Goal: Task Accomplishment & Management: Manage account settings

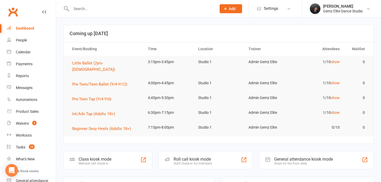
click at [189, 14] on div at bounding box center [137, 8] width 149 height 17
click at [181, 10] on input "text" at bounding box center [141, 8] width 143 height 7
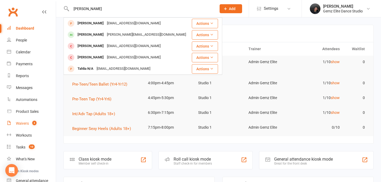
type input "amelia"
click at [21, 126] on link "Waivers 3" at bounding box center [31, 124] width 49 height 12
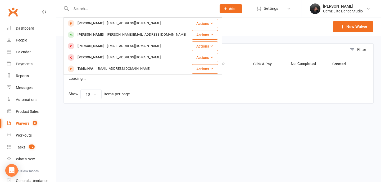
select select "100"
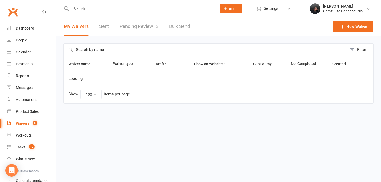
click at [152, 38] on div "Filter Waiver name Waiver type Draft? Show on Website? Click & Pay No. Complete…" at bounding box center [218, 77] width 325 height 83
click at [153, 30] on link "Pending Review 3" at bounding box center [139, 26] width 39 height 18
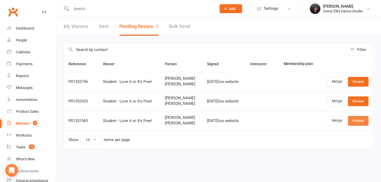
click at [353, 126] on link "Review" at bounding box center [358, 121] width 21 height 10
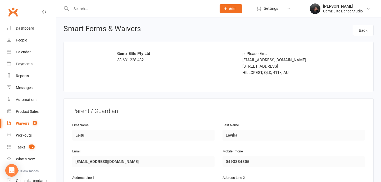
scroll to position [10, 0]
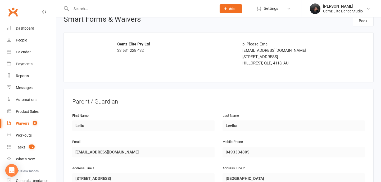
click at [71, 123] on div "First Name Leitu" at bounding box center [143, 125] width 150 height 26
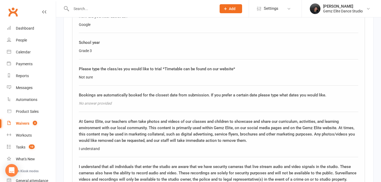
scroll to position [855, 0]
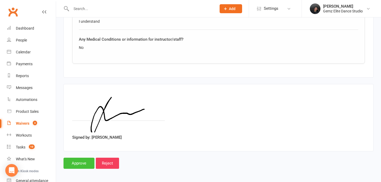
click at [86, 162] on input "Approve" at bounding box center [78, 163] width 31 height 11
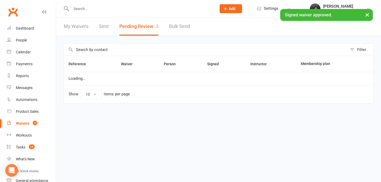
click at [94, 9] on div "× Signed waiver approved." at bounding box center [187, 9] width 374 height 0
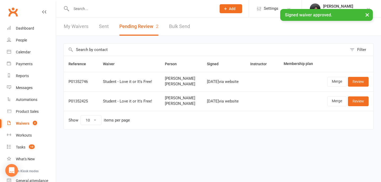
click at [95, 8] on input "text" at bounding box center [141, 8] width 143 height 7
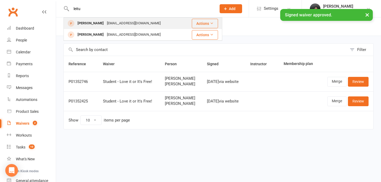
type input "leitu"
click at [86, 26] on div "Leitu Levika" at bounding box center [90, 24] width 29 height 8
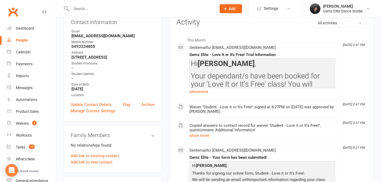
scroll to position [292, 0]
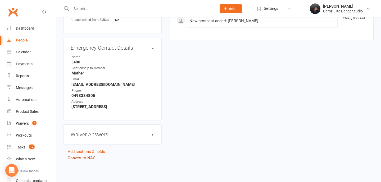
click at [92, 158] on link "Convert to NAC" at bounding box center [82, 158] width 28 height 5
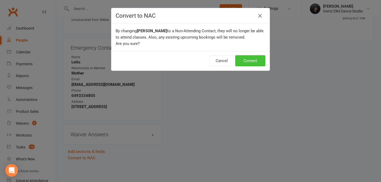
click at [247, 64] on button "Convert" at bounding box center [250, 60] width 30 height 11
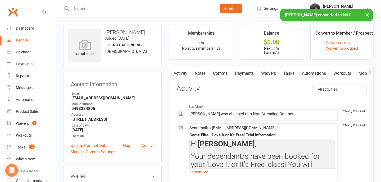
click at [225, 76] on link "Comms" at bounding box center [220, 73] width 22 height 12
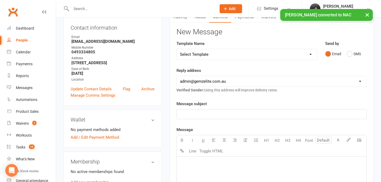
scroll to position [61, 0]
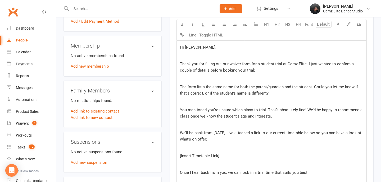
scroll to position [161, 0]
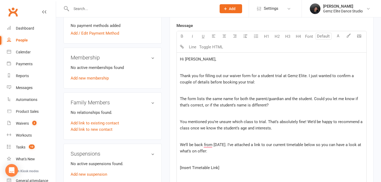
click at [187, 71] on div "Hi Leitu, ﻿ Thank you for filling out our waiver form for a student trial at Ge…" at bounding box center [272, 135] width 190 height 164
click at [192, 96] on p "The form lists the same name for both the parent/guardian and the student. Coul…" at bounding box center [271, 102] width 183 height 13
click at [197, 120] on span "You mentioned you’re unsure which class to trial. That’s absolutely fine! We’d …" at bounding box center [272, 125] width 184 height 11
click at [235, 133] on div "Hi Leitu, ﻿ Thank you for filling out our waiver form for a student trial at Ge…" at bounding box center [272, 135] width 190 height 164
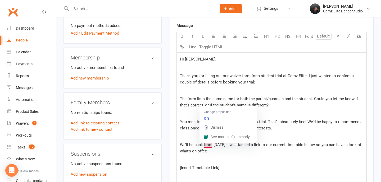
click at [250, 163] on p "﻿" at bounding box center [271, 160] width 183 height 6
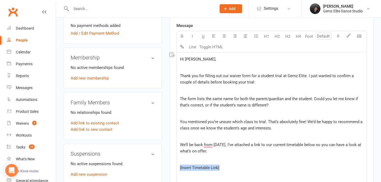
drag, startPoint x: 230, startPoint y: 167, endPoint x: 173, endPoint y: 166, distance: 57.4
click at [173, 166] on div "Activity Notes Comms Payments Waivers Tasks Automations Workouts Mobile App Ass…" at bounding box center [272, 118] width 204 height 424
drag, startPoint x: 214, startPoint y: 170, endPoint x: 203, endPoint y: 170, distance: 11.4
click at [203, 170] on span "TIMETABLE TERM 4" at bounding box center [198, 168] width 36 height 5
drag, startPoint x: 222, startPoint y: 167, endPoint x: 166, endPoint y: 167, distance: 56.6
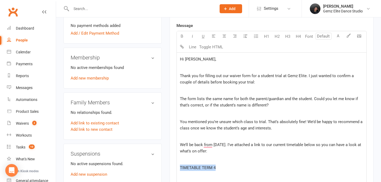
click at [166, 167] on main "Memberships n/a No active memberships Balance $0.00 Next: n/a Last: n/a Convert…" at bounding box center [272, 99] width 212 height 471
drag, startPoint x: 233, startPoint y: 165, endPoint x: 228, endPoint y: 171, distance: 7.7
click at [228, 171] on p "﻿ $ TIMETABLE TERM 4 $ ﻿" at bounding box center [271, 168] width 183 height 6
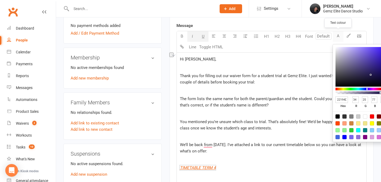
click at [335, 33] on button "A" at bounding box center [338, 36] width 11 height 11
click at [380, 137] on div at bounding box center [379, 137] width 4 height 4
type input "DA70D6"
type input "218"
type input "112"
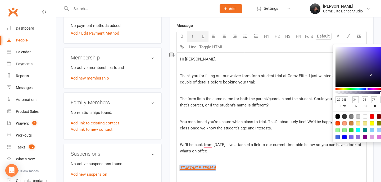
type input "214"
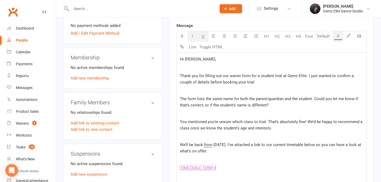
click at [281, 160] on p "﻿" at bounding box center [271, 160] width 183 height 6
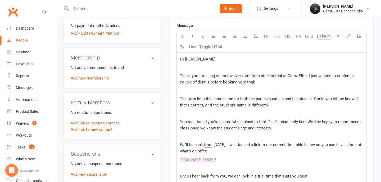
click at [199, 165] on div "Hi Leitu, ﻿ Thank you for filling out our waiver form for a student trial at Ge…" at bounding box center [272, 131] width 190 height 156
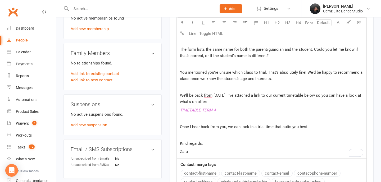
scroll to position [211, 0]
click at [200, 150] on p "Zara" at bounding box center [271, 151] width 183 height 6
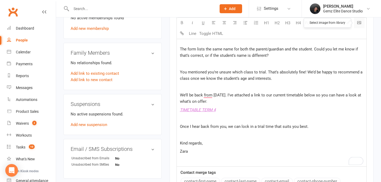
click at [360, 23] on body "Prospect Member Non-attending contact Class / event Appointment Task Membership…" at bounding box center [190, 49] width 381 height 516
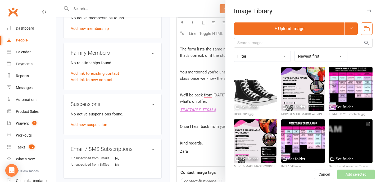
click at [347, 134] on div at bounding box center [351, 142] width 44 height 44
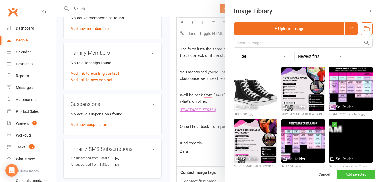
click at [361, 175] on button "Add selected" at bounding box center [355, 175] width 37 height 10
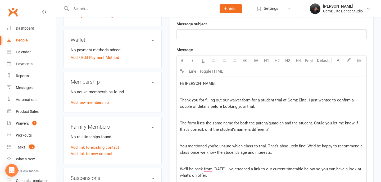
scroll to position [108, 0]
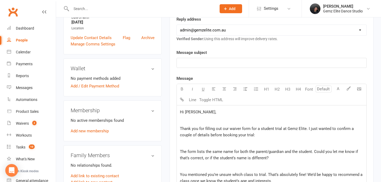
click at [209, 62] on p "﻿" at bounding box center [271, 63] width 183 height 6
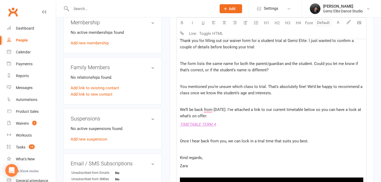
scroll to position [197, 0]
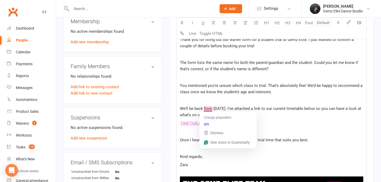
click at [203, 109] on span "We’ll be back from Monday, 6th October. I’ve attached a link to our current tim…" at bounding box center [271, 111] width 182 height 11
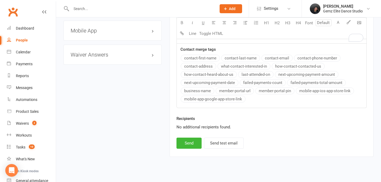
scroll to position [381, 0]
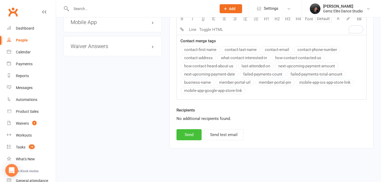
click at [193, 135] on button "Send" at bounding box center [188, 134] width 25 height 11
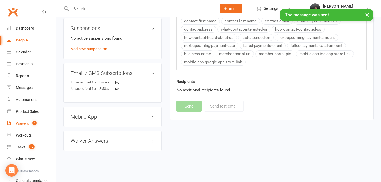
scroll to position [291, 0]
click at [22, 124] on div "Waivers" at bounding box center [22, 123] width 13 height 4
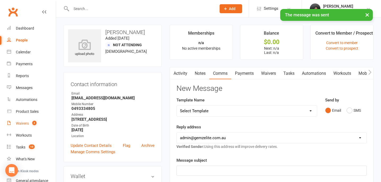
select select "100"
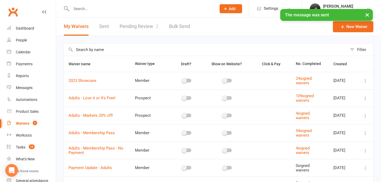
click at [143, 24] on link "Pending Review 2" at bounding box center [139, 26] width 39 height 18
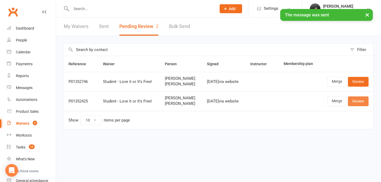
click at [358, 105] on link "Review" at bounding box center [358, 102] width 21 height 10
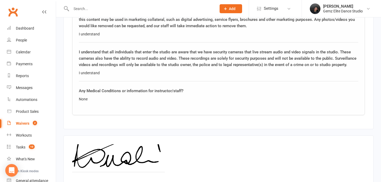
scroll to position [855, 0]
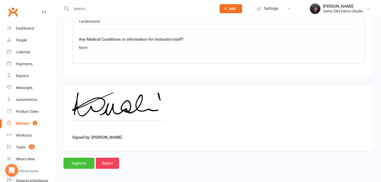
click at [78, 161] on input "Approve" at bounding box center [78, 163] width 31 height 11
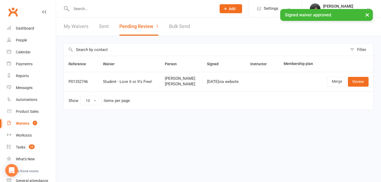
click at [111, 7] on input "text" at bounding box center [141, 8] width 143 height 7
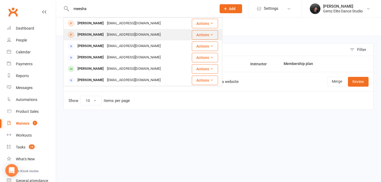
type input "meesha"
click at [114, 34] on div "meeshat@hotmail.com" at bounding box center [133, 35] width 57 height 8
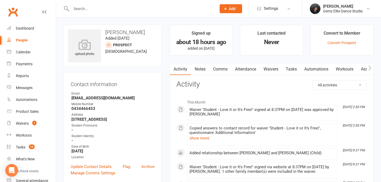
click at [219, 70] on link "Comms" at bounding box center [220, 69] width 22 height 12
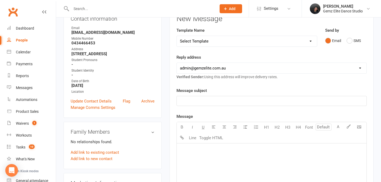
click at [206, 150] on p "﻿" at bounding box center [271, 150] width 183 height 6
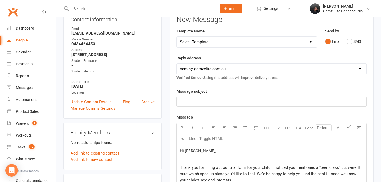
scroll to position [68, 0]
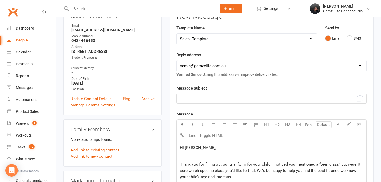
click at [191, 101] on p "﻿" at bounding box center [271, 98] width 183 height 6
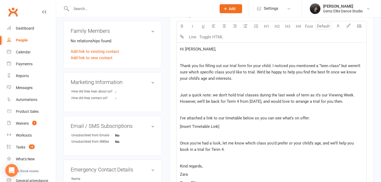
scroll to position [170, 0]
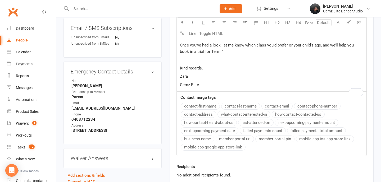
drag, startPoint x: 179, startPoint y: 129, endPoint x: 245, endPoint y: 139, distance: 67.3
click at [245, 140] on div "Message U H1 H2 H3 H4 Font A Line Toggle HTML Hi Meesha, ﻿ Thank you for fillin…" at bounding box center [271, 35] width 190 height 242
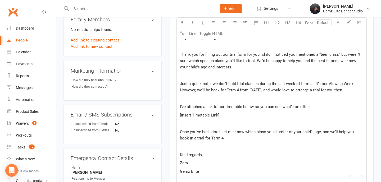
scroll to position [177, 0]
drag, startPoint x: 227, startPoint y: 123, endPoint x: 168, endPoint y: 122, distance: 59.0
click at [168, 122] on main "Signed up about 18 hours ago added on 16 Sep 2025 Last contacted Never Convert …" at bounding box center [272, 72] width 212 height 450
drag, startPoint x: 220, startPoint y: 125, endPoint x: 179, endPoint y: 122, distance: 40.9
click at [179, 122] on div "Hi Meesha, ﻿ Thank you for filling out our trial form for your child. I noticed…" at bounding box center [272, 105] width 190 height 147
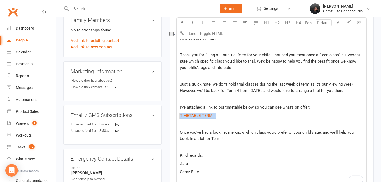
drag, startPoint x: 220, startPoint y: 119, endPoint x: 176, endPoint y: 121, distance: 44.5
click at [176, 121] on main "Signed up about 18 hours ago added on 16 Sep 2025 Last contacted Never Convert …" at bounding box center [272, 72] width 212 height 450
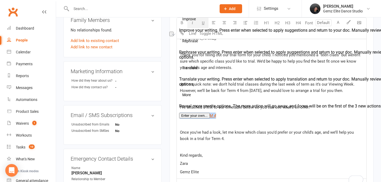
click at [276, 134] on div "Hi Meesha, ﻿ Thank you for filling out our trial form for your child. I noticed…" at bounding box center [272, 105] width 190 height 147
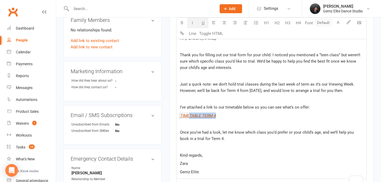
drag, startPoint x: 233, startPoint y: 121, endPoint x: 188, endPoint y: 121, distance: 45.0
click at [188, 119] on p "﻿ $ TIMETABLE TERM 4 $ ﻿" at bounding box center [271, 116] width 183 height 6
click at [229, 119] on p "﻿ $ TIMETABLE TERM 4 $ ﻿" at bounding box center [271, 116] width 183 height 6
drag, startPoint x: 229, startPoint y: 124, endPoint x: 197, endPoint y: 121, distance: 32.1
click at [196, 119] on p "﻿ $ TIMETABLE TERM 4 $ ﻿" at bounding box center [271, 116] width 183 height 6
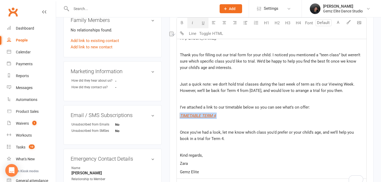
drag, startPoint x: 233, startPoint y: 125, endPoint x: 161, endPoint y: 124, distance: 72.8
click at [161, 124] on div "upload photo Isabella Raven Added 16 September, 2025 prospect 15 years old Cont…" at bounding box center [219, 76] width 318 height 458
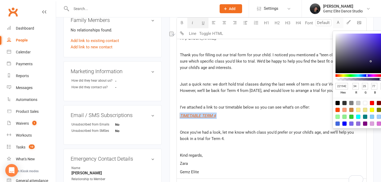
click at [342, 22] on button "A" at bounding box center [338, 23] width 11 height 11
click at [379, 124] on div at bounding box center [379, 124] width 4 height 4
type input "DA70D6"
type input "218"
type input "112"
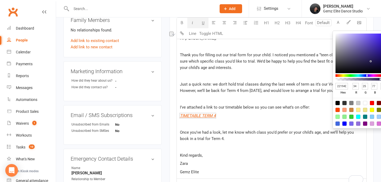
type input "214"
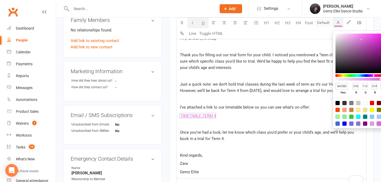
click at [263, 142] on p "Once you’ve had a look, let me know which class you’d prefer or your child’s ag…" at bounding box center [271, 135] width 183 height 13
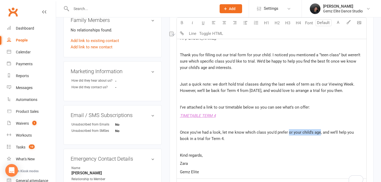
drag, startPoint x: 288, startPoint y: 139, endPoint x: 318, endPoint y: 142, distance: 30.8
click at [318, 142] on p "Once you’ve had a look, let me know which class you’d prefer or your child’s ag…" at bounding box center [271, 135] width 183 height 13
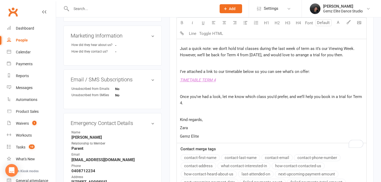
scroll to position [214, 0]
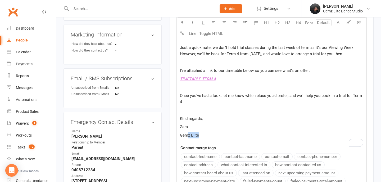
drag, startPoint x: 213, startPoint y: 143, endPoint x: 179, endPoint y: 143, distance: 34.1
click at [179, 142] on div "Hi Meesha, ﻿ Thank you for filling out our trial form for your child. I noticed…" at bounding box center [272, 68] width 190 height 147
click at [359, 21] on body "Prospect Member Non-attending contact Class / event Appointment Task Membership…" at bounding box center [190, 34] width 381 height 495
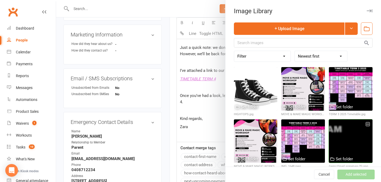
click at [332, 139] on div at bounding box center [351, 142] width 44 height 44
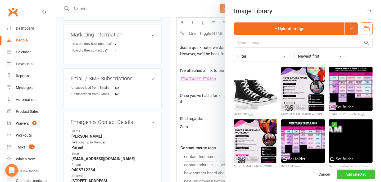
click at [347, 176] on button "Add selected" at bounding box center [355, 175] width 37 height 10
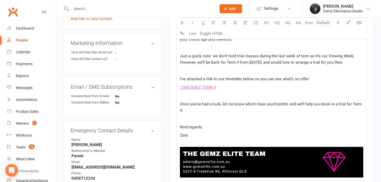
scroll to position [367, 0]
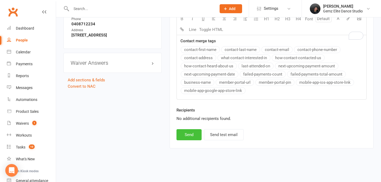
click at [194, 131] on button "Send" at bounding box center [188, 134] width 25 height 11
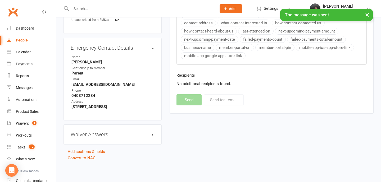
scroll to position [292, 0]
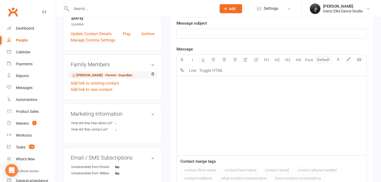
scroll to position [131, 0]
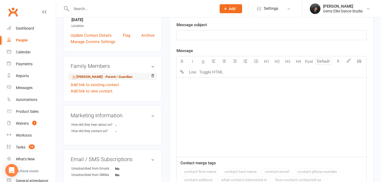
click at [120, 80] on link "Meesha Tucek - Parent / Guardian" at bounding box center [101, 77] width 61 height 6
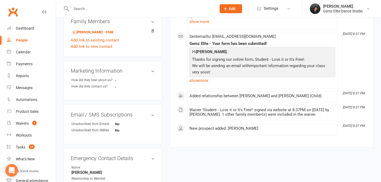
scroll to position [290, 0]
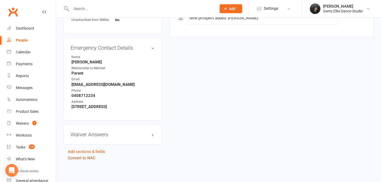
click at [88, 159] on link "Convert to NAC" at bounding box center [82, 158] width 28 height 5
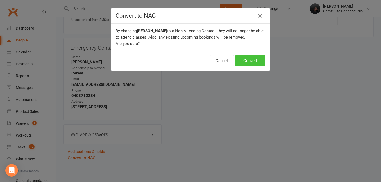
click at [254, 62] on button "Convert" at bounding box center [250, 60] width 30 height 11
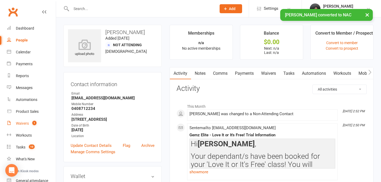
click at [25, 126] on link "Waivers 1" at bounding box center [31, 124] width 49 height 12
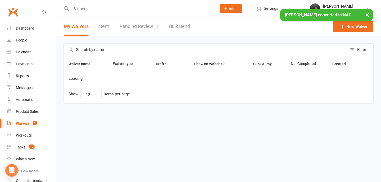
select select "100"
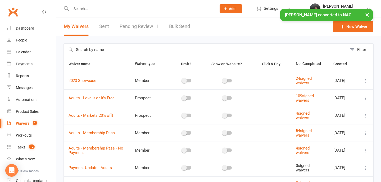
click at [142, 30] on link "Pending Review 1" at bounding box center [139, 26] width 39 height 18
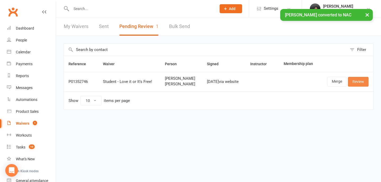
click at [361, 86] on link "Review" at bounding box center [358, 82] width 21 height 10
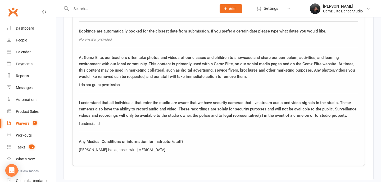
scroll to position [754, 0]
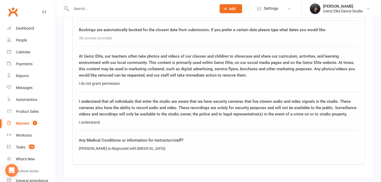
click at [113, 12] on div at bounding box center [137, 8] width 149 height 17
click at [115, 9] on input "text" at bounding box center [141, 8] width 143 height 7
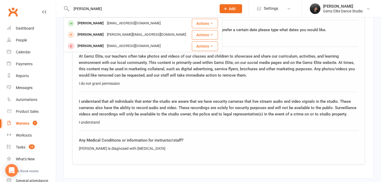
type input "audrey"
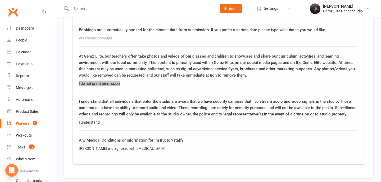
drag, startPoint x: 123, startPoint y: 83, endPoint x: 78, endPoint y: 83, distance: 44.7
click at [78, 83] on div "Additional Information This information is gathered to provide students with th…" at bounding box center [218, 1] width 293 height 327
copy div "I do not grant permission"
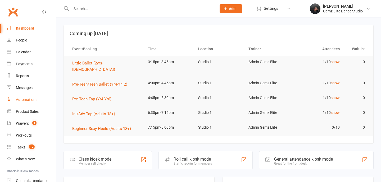
click at [38, 103] on link "Automations" at bounding box center [31, 100] width 49 height 12
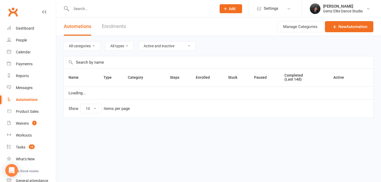
select select "100"
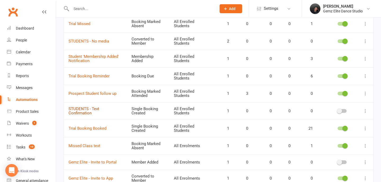
scroll to position [197, 0]
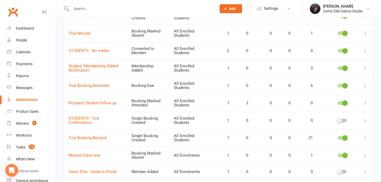
click at [366, 51] on icon at bounding box center [365, 50] width 5 height 5
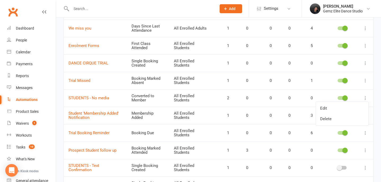
scroll to position [142, 0]
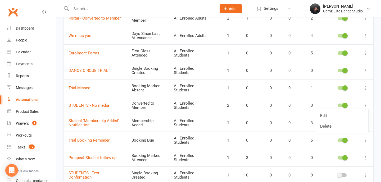
click at [121, 98] on td "STUDENTS - No media" at bounding box center [95, 105] width 63 height 17
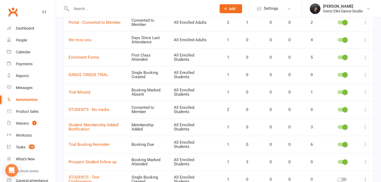
scroll to position [138, 0]
click at [94, 109] on link "STUDENTS - No media" at bounding box center [89, 109] width 40 height 5
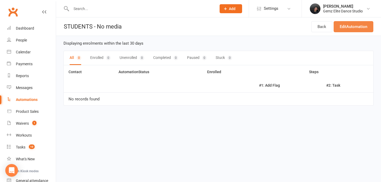
click at [368, 31] on link "Edit Automation" at bounding box center [354, 26] width 40 height 11
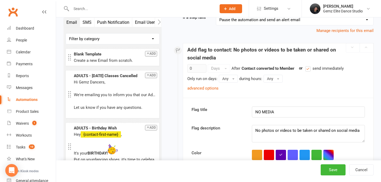
scroll to position [77, 0]
click at [25, 100] on div "Automations" at bounding box center [27, 100] width 22 height 4
select select "100"
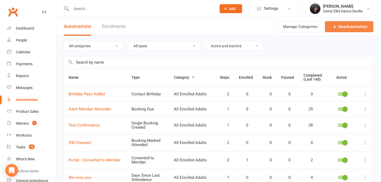
click at [364, 24] on link "New Automation" at bounding box center [349, 26] width 48 height 11
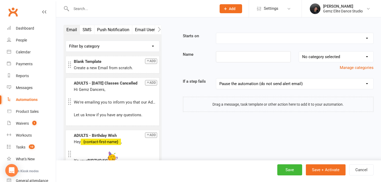
click at [307, 33] on div "Starts on Booking Cancelled Booking Due Booking Late-Cancelled Booking Marked A…" at bounding box center [272, 71] width 212 height 92
click at [303, 38] on select "Booking Cancelled Booking Due Booking Late-Cancelled Booking Marked Absent Book…" at bounding box center [294, 38] width 157 height 11
select select "26"
click at [216, 33] on select "Booking Cancelled Booking Due Booking Late-Cancelled Booking Marked Absent Book…" at bounding box center [294, 38] width 157 height 11
click at [263, 61] on input at bounding box center [253, 56] width 75 height 11
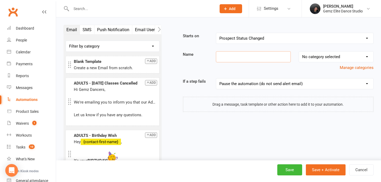
paste input "STUDENTS - No media"
click at [238, 57] on input "STUDENTS - No media" at bounding box center [253, 56] width 75 height 11
type input "STUDENTS PROSPECT - No media"
click at [314, 53] on select "No category selected All Enrolled Adults All Enrolled Students All Enrolments A…" at bounding box center [336, 57] width 74 height 11
select select "1"
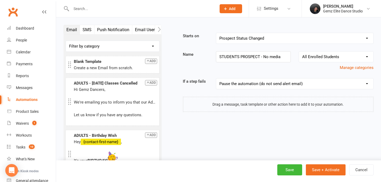
click at [299, 52] on select "No category selected All Enrolled Adults All Enrolled Students All Enrolments A…" at bounding box center [336, 57] width 74 height 11
click at [266, 87] on select "Pause the automation (do not send alert email) Pause the automation and send an…" at bounding box center [294, 84] width 157 height 11
select select "1"
click at [216, 79] on select "Pause the automation (do not send alert email) Pause the automation and send an…" at bounding box center [294, 84] width 157 height 11
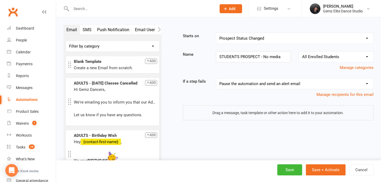
click at [159, 29] on icon "button" at bounding box center [159, 30] width 3 height 6
click at [143, 29] on button "Portal" at bounding box center [141, 29] width 17 height 9
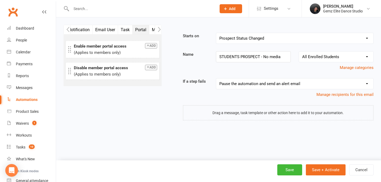
click at [158, 29] on icon "button" at bounding box center [159, 30] width 3 height 6
click at [161, 32] on icon "button" at bounding box center [159, 30] width 3 height 6
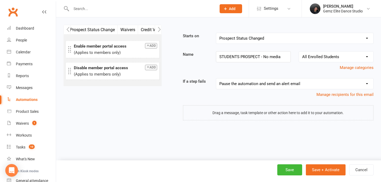
click at [160, 29] on icon "button" at bounding box center [159, 30] width 3 height 6
click at [68, 28] on icon "button" at bounding box center [67, 30] width 3 height 6
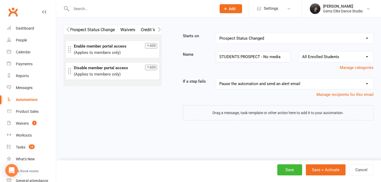
click at [68, 28] on icon "button" at bounding box center [67, 30] width 3 height 6
click at [68, 28] on icon "button" at bounding box center [67, 29] width 3 height 5
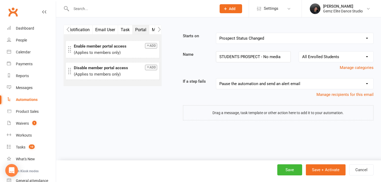
scroll to position [0, 40]
click at [124, 29] on button "Task" at bounding box center [125, 29] width 15 height 9
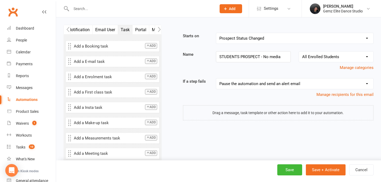
click at [83, 32] on button "Push Notification" at bounding box center [74, 29] width 38 height 9
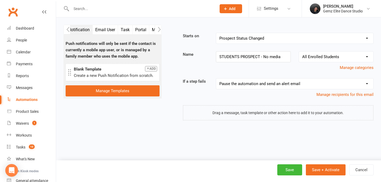
click at [103, 30] on button "Email User" at bounding box center [105, 29] width 25 height 9
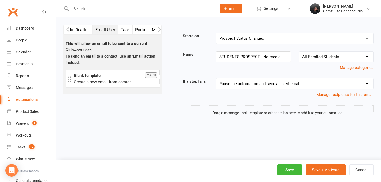
click at [72, 29] on button "Push Notification" at bounding box center [74, 29] width 38 height 9
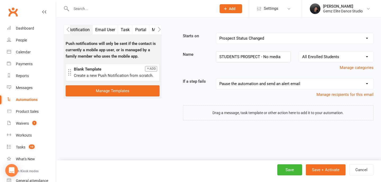
click at [66, 29] on icon "button" at bounding box center [67, 29] width 3 height 5
click at [75, 29] on button "Email" at bounding box center [72, 29] width 16 height 9
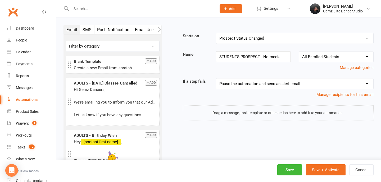
click at [159, 32] on icon "button" at bounding box center [159, 30] width 3 height 6
click at [161, 31] on scrollable-tabs "Email SMS Push Notification Email User Task Portal Membership Workout Mobile Ap…" at bounding box center [112, 30] width 98 height 10
click at [160, 31] on icon "button" at bounding box center [159, 30] width 3 height 6
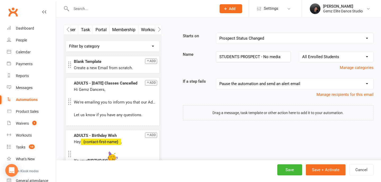
click at [159, 28] on icon "button" at bounding box center [159, 30] width 3 height 6
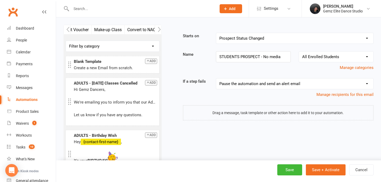
click at [159, 28] on icon "button" at bounding box center [159, 30] width 3 height 6
click at [95, 31] on button "Flag" at bounding box center [95, 29] width 14 height 9
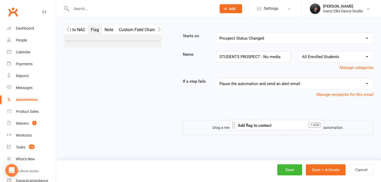
drag, startPoint x: 110, startPoint y: 47, endPoint x: 274, endPoint y: 126, distance: 182.2
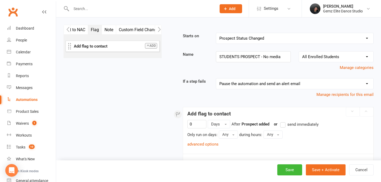
click at [291, 123] on span "send immediately" at bounding box center [302, 124] width 31 height 6
click at [284, 121] on input "send immediately" at bounding box center [281, 121] width 3 height 0
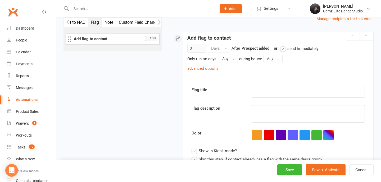
scroll to position [76, 0]
click at [273, 92] on input "text" at bounding box center [308, 91] width 113 height 11
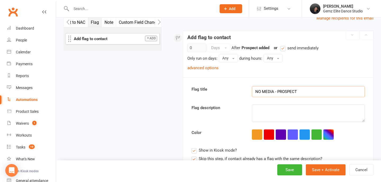
type input "NO MEDIA - PROSPECT"
click at [277, 110] on textarea at bounding box center [308, 113] width 113 height 17
paste textarea "No photos or videos to be taken or shared on social media"
type textarea "No photos or videos to be taken or shared on social media"
click at [282, 136] on button "button" at bounding box center [281, 135] width 10 height 10
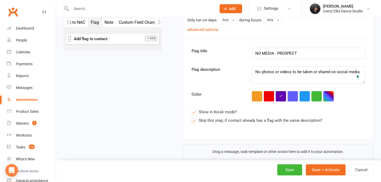
scroll to position [118, 0]
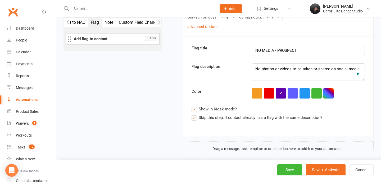
click at [253, 119] on span "Skip this step, if contact already has a flag with the same description?" at bounding box center [261, 118] width 124 height 6
click at [253, 115] on input "Skip this step, if contact already has a flag with the same description?" at bounding box center [257, 115] width 131 height 0
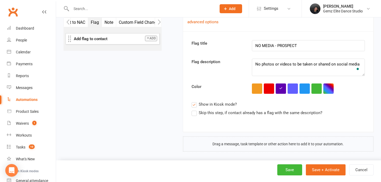
click at [159, 20] on icon "button" at bounding box center [159, 22] width 3 height 6
click at [161, 22] on button "button" at bounding box center [158, 22] width 7 height 9
click at [69, 22] on icon "button" at bounding box center [67, 22] width 3 height 6
click at [66, 23] on button "button" at bounding box center [67, 22] width 7 height 9
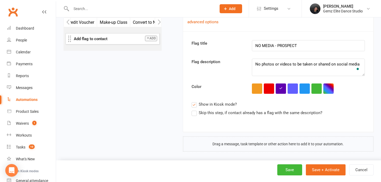
click at [66, 23] on button "button" at bounding box center [67, 22] width 7 height 9
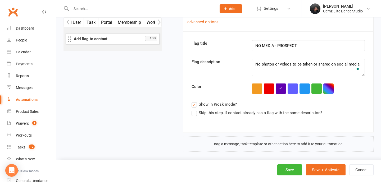
scroll to position [0, 74]
click at [93, 24] on button "Task" at bounding box center [91, 22] width 15 height 9
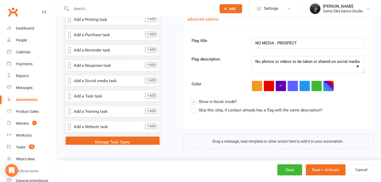
scroll to position [181, 0]
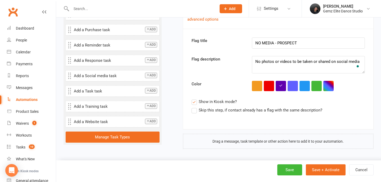
drag, startPoint x: 151, startPoint y: 92, endPoint x: 241, endPoint y: 143, distance: 103.7
click at [241, 143] on div "Email SMS Push Notification Email User Task Portal Membership Workout Mobile Ap…" at bounding box center [219, 27] width 318 height 254
click at [154, 91] on button "Add" at bounding box center [151, 91] width 12 height 6
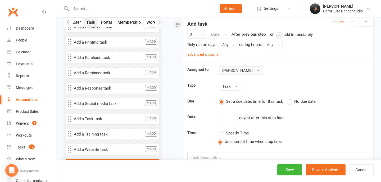
scroll to position [247, 0]
click at [244, 67] on button "[PERSON_NAME]" at bounding box center [241, 70] width 44 height 8
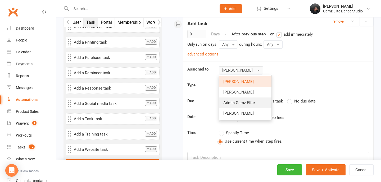
click at [247, 105] on span "Admin Gemz Elite" at bounding box center [238, 103] width 31 height 5
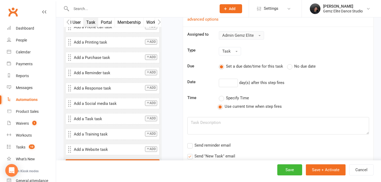
scroll to position [285, 0]
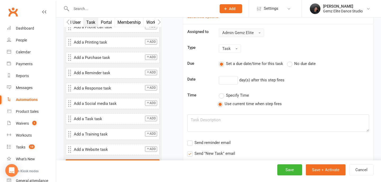
click at [295, 62] on span "No due date" at bounding box center [304, 64] width 21 height 6
click at [290, 61] on input "No due date" at bounding box center [288, 61] width 3 height 0
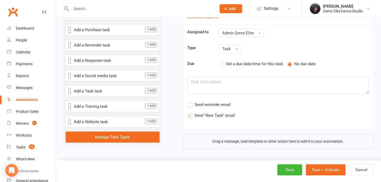
scroll to position [284, 0]
click at [253, 92] on textarea "To enrich screen reader interactions, please activate Accessibility in Grammarl…" at bounding box center [278, 84] width 182 height 17
paste textarea "Update Student No Media - New student"
click at [254, 81] on textarea "Update Student No Media - New student" at bounding box center [278, 84] width 182 height 17
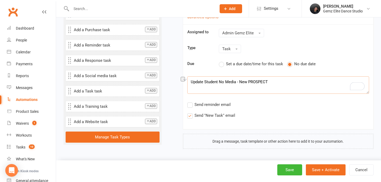
drag, startPoint x: 290, startPoint y: 84, endPoint x: 179, endPoint y: 80, distance: 111.4
click at [250, 90] on textarea "Update Student No Media - New PROSPECT" at bounding box center [278, 84] width 182 height 17
drag, startPoint x: 280, startPoint y: 81, endPoint x: 239, endPoint y: 81, distance: 40.5
click at [239, 81] on textarea "Update Student No Media - New PROSPECT" at bounding box center [278, 84] width 182 height 17
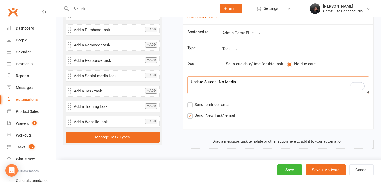
drag, startPoint x: 218, startPoint y: 83, endPoint x: 165, endPoint y: 82, distance: 52.7
click at [235, 86] on textarea "PROSPECT No Media -" at bounding box center [278, 84] width 182 height 17
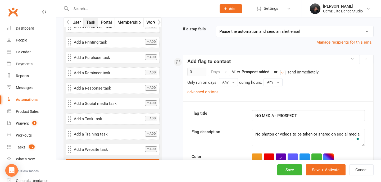
scroll to position [0, 0]
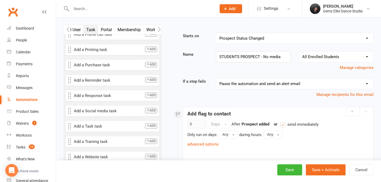
type textarea "PROSPECT No Media"
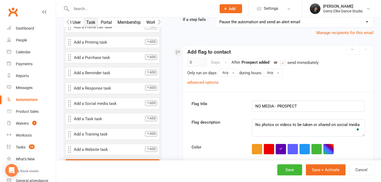
scroll to position [66, 0]
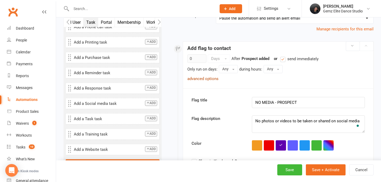
click at [207, 78] on link "advanced options" at bounding box center [202, 78] width 31 height 5
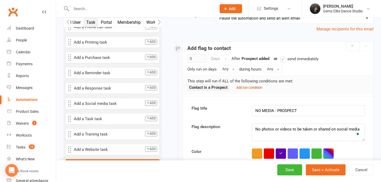
click at [248, 88] on small "Add run condition" at bounding box center [249, 88] width 26 height 4
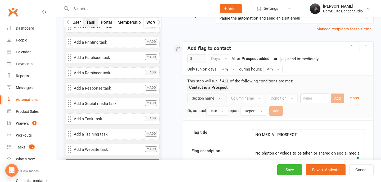
click at [219, 97] on button "Section name" at bounding box center [206, 99] width 38 height 10
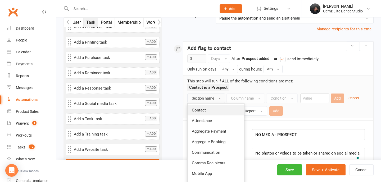
click at [216, 112] on link "Contact" at bounding box center [216, 110] width 57 height 11
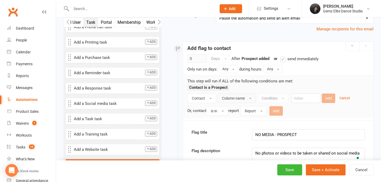
click at [239, 97] on span "Column name" at bounding box center [233, 98] width 23 height 4
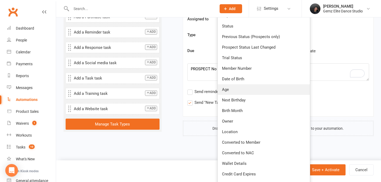
click at [238, 90] on link "Age" at bounding box center [264, 89] width 92 height 11
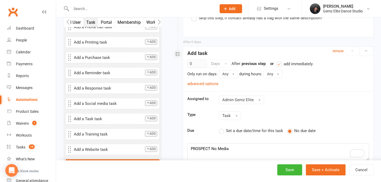
scroll to position [249, 0]
click at [208, 83] on link "advanced options" at bounding box center [202, 84] width 31 height 5
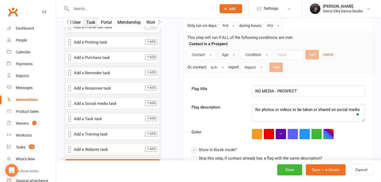
scroll to position [109, 0]
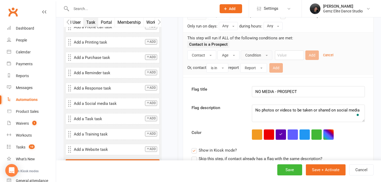
click at [247, 53] on span "Condition" at bounding box center [253, 55] width 16 height 4
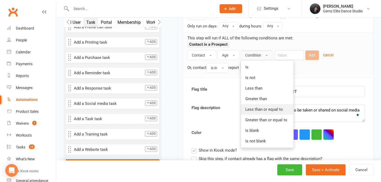
click at [264, 111] on span "Less than or equal to" at bounding box center [264, 109] width 38 height 5
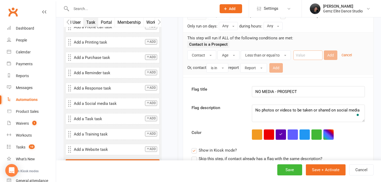
click at [307, 57] on input "number" at bounding box center [307, 56] width 29 height 10
type input "17"
click at [332, 55] on button "Add" at bounding box center [330, 56] width 13 height 10
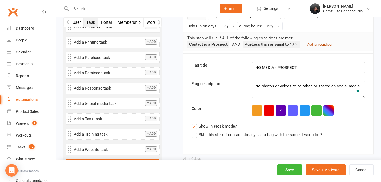
click at [322, 46] on small "Add run condition" at bounding box center [320, 45] width 26 height 4
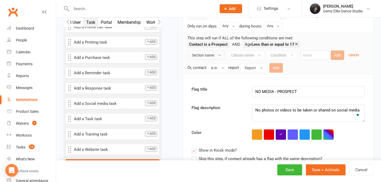
click at [209, 55] on span "Section name" at bounding box center [203, 55] width 22 height 4
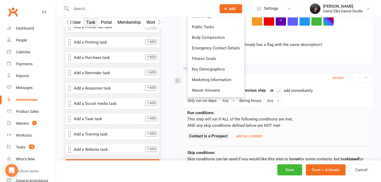
scroll to position [228, 0]
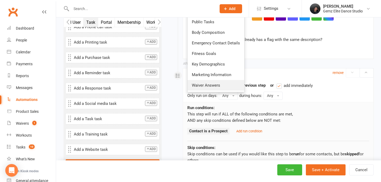
click at [231, 86] on link "Waiver Answers" at bounding box center [216, 85] width 57 height 11
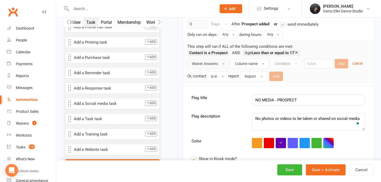
scroll to position [96, 0]
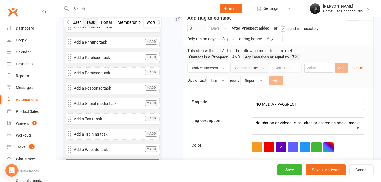
click at [247, 72] on button "Column name" at bounding box center [249, 68] width 38 height 10
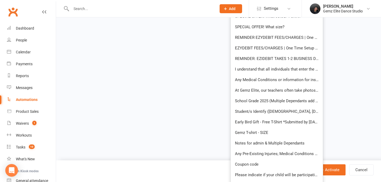
scroll to position [604, 0]
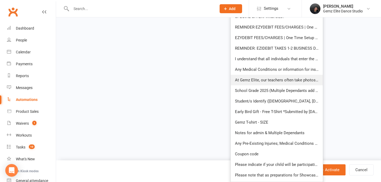
click at [267, 77] on link "At Gemz Elite, our teachers often take photos and videos of our classes and chi…" at bounding box center [277, 80] width 92 height 11
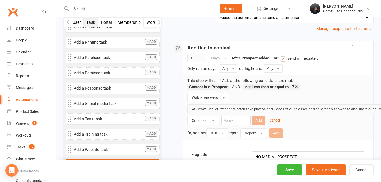
scroll to position [78, 0]
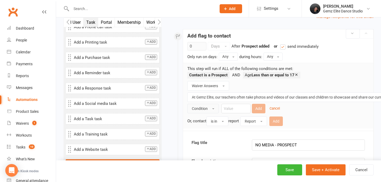
click at [213, 110] on button "Condition" at bounding box center [202, 109] width 31 height 10
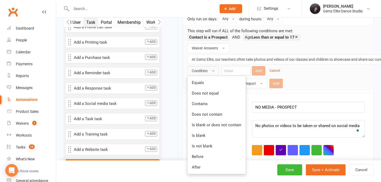
scroll to position [118, 0]
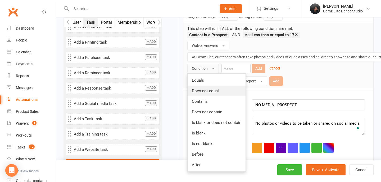
click at [224, 86] on link "Does not equal" at bounding box center [217, 91] width 58 height 11
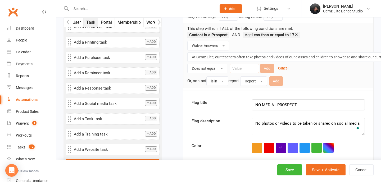
click at [251, 69] on input "text" at bounding box center [244, 69] width 29 height 10
click at [219, 65] on button "Does not equal" at bounding box center [207, 69] width 40 height 10
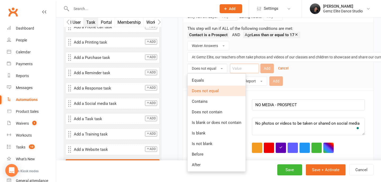
click at [258, 70] on input "text" at bounding box center [244, 69] width 29 height 10
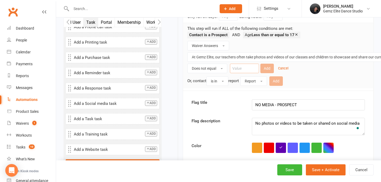
click at [257, 70] on input "text" at bounding box center [244, 69] width 29 height 10
type input "I understand"
click at [267, 68] on button "Add" at bounding box center [266, 69] width 13 height 10
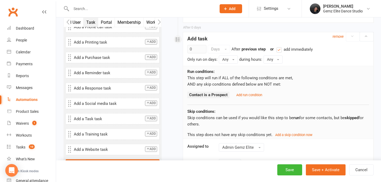
scroll to position [266, 0]
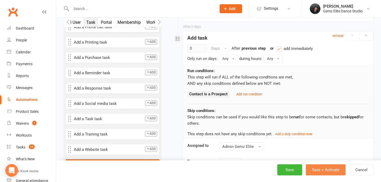
click at [323, 168] on button "Save + Activate" at bounding box center [326, 170] width 40 height 11
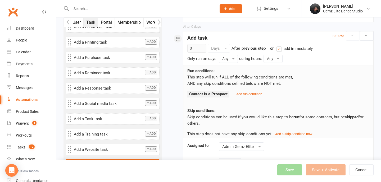
select select "100"
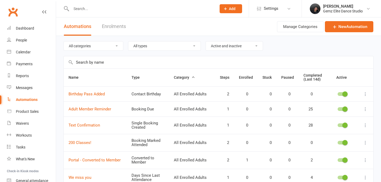
select select "100"
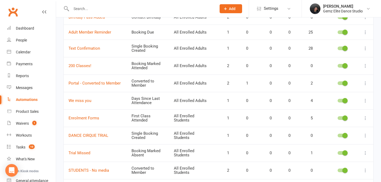
scroll to position [78, 0]
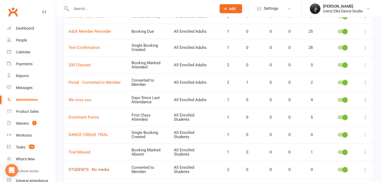
click at [102, 169] on link "STUDENTS - No media" at bounding box center [89, 169] width 40 height 5
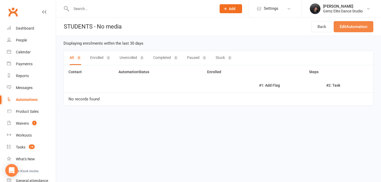
click at [366, 23] on link "Edit Automation" at bounding box center [354, 26] width 40 height 11
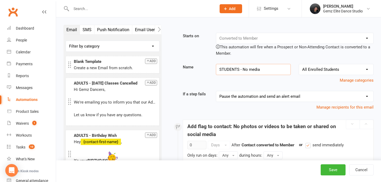
drag, startPoint x: 269, startPoint y: 72, endPoint x: 207, endPoint y: 70, distance: 62.2
click at [207, 70] on div "Name STUDENTS - No media No category selected All Enrolled Adults All Enrolled …" at bounding box center [278, 74] width 199 height 20
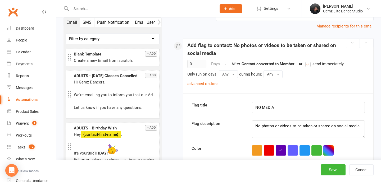
scroll to position [84, 0]
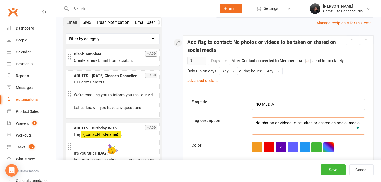
drag, startPoint x: 362, startPoint y: 123, endPoint x: 218, endPoint y: 122, distance: 143.9
click at [218, 122] on div "Flag description No photos or videos to be taken or shared on social media" at bounding box center [278, 125] width 181 height 17
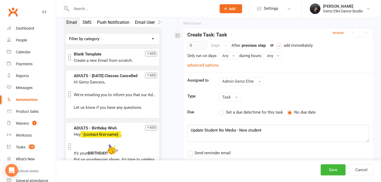
scroll to position [257, 0]
drag, startPoint x: 266, startPoint y: 128, endPoint x: 173, endPoint y: 127, distance: 92.8
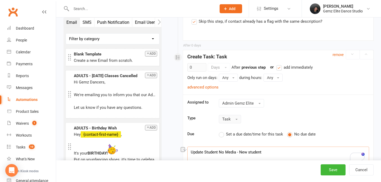
scroll to position [94, 0]
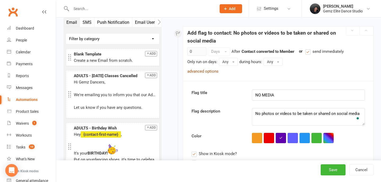
click at [210, 71] on link "advanced options" at bounding box center [202, 71] width 31 height 5
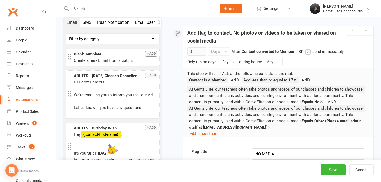
click at [221, 93] on li "At Gemz Elite, our teachers often take photos and videos of our classes and chi…" at bounding box center [275, 89] width 177 height 7
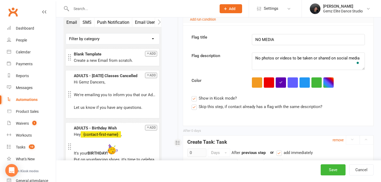
scroll to position [198, 0]
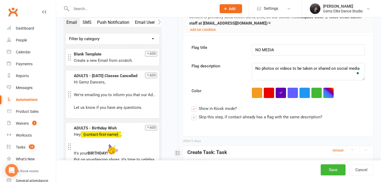
click at [305, 118] on span "Skip this step, if contact already has a flag with the same description?" at bounding box center [261, 117] width 124 height 6
click at [305, 114] on input "Skip this step, if contact already has a flag with the same description?" at bounding box center [257, 114] width 131 height 0
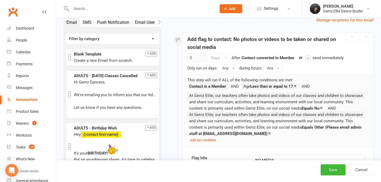
scroll to position [77, 0]
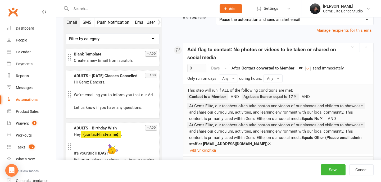
click at [351, 98] on ul "Contact is a Member Age Less than or equal to 17 At Gemz Elite, our teachers of…" at bounding box center [275, 121] width 177 height 54
click at [211, 149] on small "Add run condition" at bounding box center [203, 151] width 26 height 4
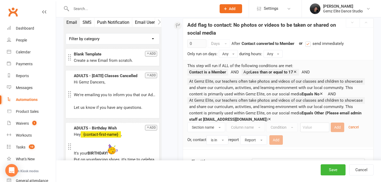
scroll to position [108, 0]
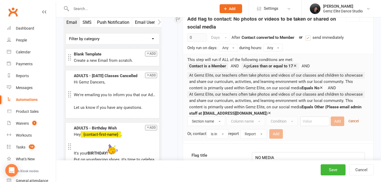
click at [352, 119] on small "Cancel" at bounding box center [353, 121] width 10 height 4
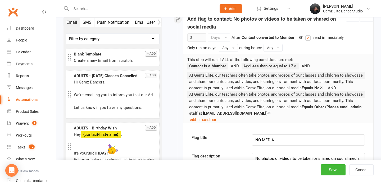
click at [319, 86] on strong "Equals No" at bounding box center [311, 88] width 18 height 5
click at [201, 98] on li "At Gemz Elite, our teachers often take photos and videos of our classes and chi…" at bounding box center [275, 94] width 177 height 7
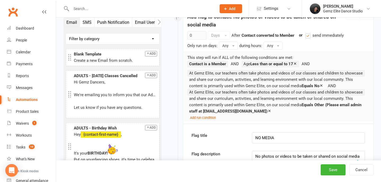
scroll to position [116, 0]
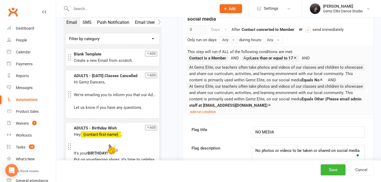
click at [238, 42] on button "Any" at bounding box center [228, 40] width 19 height 8
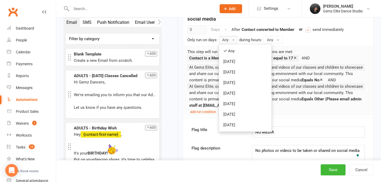
click at [274, 32] on div "Contact converted to Member previous step" at bounding box center [267, 29] width 53 height 6
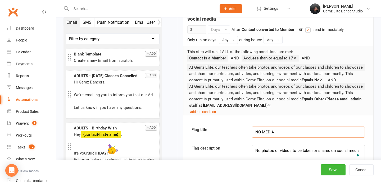
click at [258, 130] on input "NO MEDIA" at bounding box center [308, 132] width 113 height 11
click at [267, 104] on icon at bounding box center [269, 105] width 4 height 4
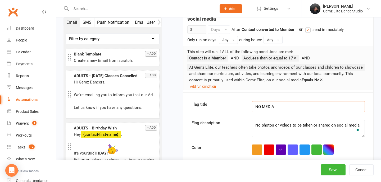
click at [321, 78] on icon at bounding box center [321, 80] width 4 height 4
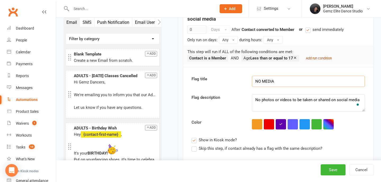
click at [321, 58] on small "Add run condition" at bounding box center [319, 58] width 26 height 4
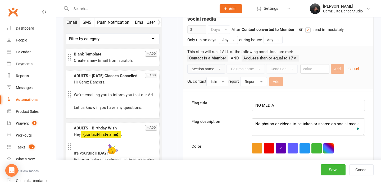
click at [217, 69] on button "Section name" at bounding box center [206, 69] width 38 height 10
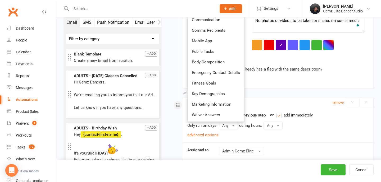
scroll to position [211, 0]
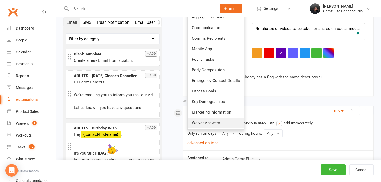
click at [214, 120] on link "Waiver Answers" at bounding box center [216, 123] width 57 height 11
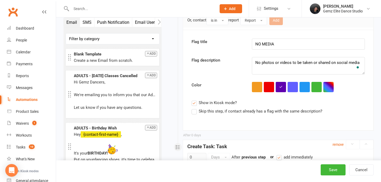
scroll to position [139, 0]
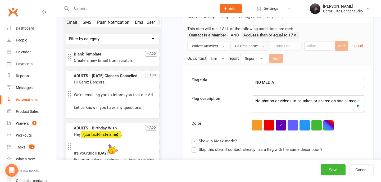
click at [248, 49] on button "Column name" at bounding box center [249, 46] width 38 height 10
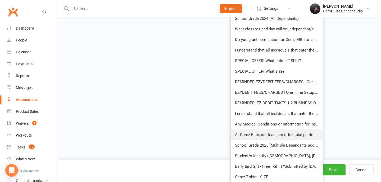
click at [259, 132] on link "At Gemz Elite, our teachers often take photos and videos of our classes and chi…" at bounding box center [277, 135] width 92 height 11
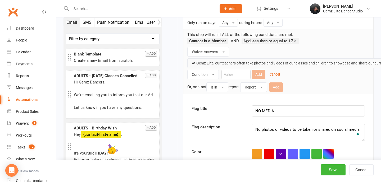
scroll to position [134, 0]
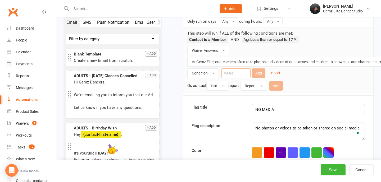
click at [237, 75] on input "text" at bounding box center [235, 74] width 29 height 10
type input "I understand"
click at [209, 74] on button "Condition" at bounding box center [202, 74] width 31 height 10
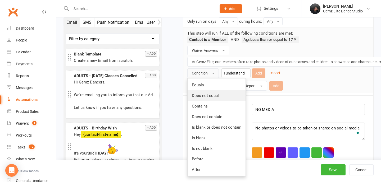
click at [231, 95] on link "Does not equal" at bounding box center [217, 95] width 58 height 11
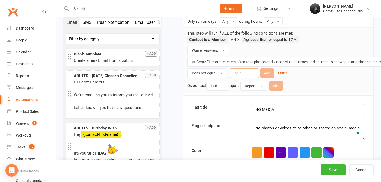
click at [244, 74] on input "text" at bounding box center [244, 74] width 29 height 10
type input "I understand"
click at [269, 74] on button "Add" at bounding box center [266, 74] width 13 height 10
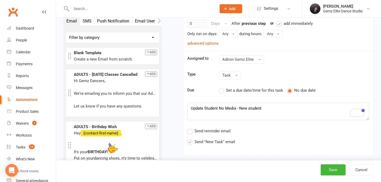
scroll to position [316, 0]
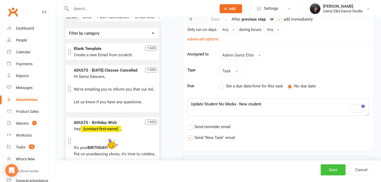
click at [329, 169] on button "Save" at bounding box center [333, 170] width 25 height 11
select select "100"
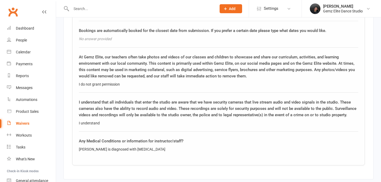
scroll to position [753, 0]
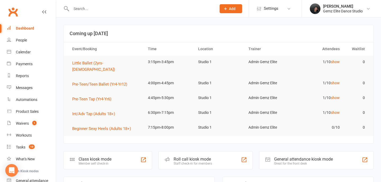
click at [78, 8] on input "text" at bounding box center [141, 8] width 143 height 7
click at [33, 97] on link "Automations" at bounding box center [31, 100] width 49 height 12
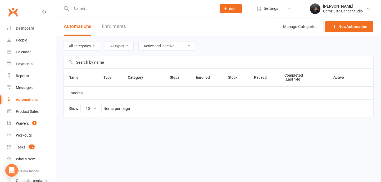
select select "100"
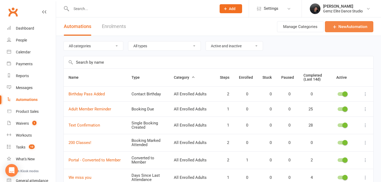
click at [349, 27] on link "New Automation" at bounding box center [349, 26] width 48 height 11
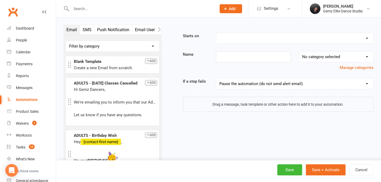
click at [231, 37] on select "Booking Cancelled Booking Due Booking Late-Cancelled Booking Marked Absent Book…" at bounding box center [294, 38] width 157 height 11
select select "7"
click at [216, 33] on select "Booking Cancelled Booking Due Booking Late-Cancelled Booking Marked Absent Book…" at bounding box center [294, 38] width 157 height 11
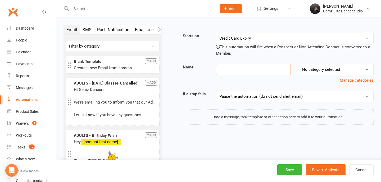
click at [226, 74] on input at bounding box center [253, 69] width 75 height 11
type input "M"
type input "STUDENTS - MED DETAILS"
click at [348, 69] on select "No category selected All Enrolled Adults All Enrolled Students All Enrolments A…" at bounding box center [336, 69] width 74 height 11
select select "1"
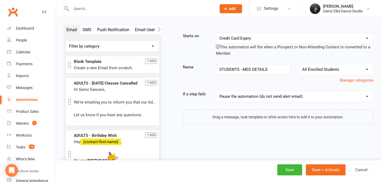
click at [299, 64] on select "No category selected All Enrolled Adults All Enrolled Students All Enrolments A…" at bounding box center [336, 69] width 74 height 11
click at [281, 95] on select "Pause the automation (do not send alert email) Pause the automation and send an…" at bounding box center [294, 96] width 157 height 11
select select "1"
click at [216, 91] on select "Pause the automation (do not send alert email) Pause the automation and send an…" at bounding box center [294, 96] width 157 height 11
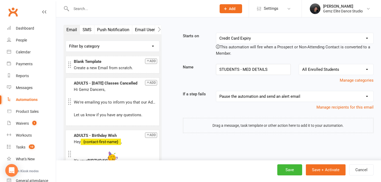
click at [159, 29] on icon "button" at bounding box center [159, 30] width 3 height 6
click at [158, 29] on icon "button" at bounding box center [159, 30] width 3 height 6
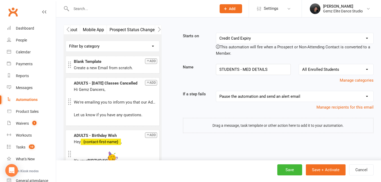
click at [158, 29] on icon "button" at bounding box center [159, 30] width 3 height 6
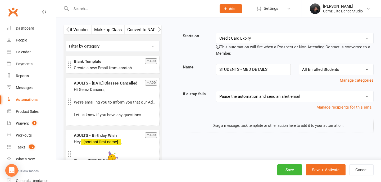
scroll to position [0, 352]
click at [96, 29] on button "Flag" at bounding box center [95, 29] width 14 height 9
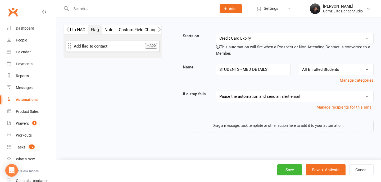
click at [148, 45] on icon "button" at bounding box center [147, 45] width 3 height 3
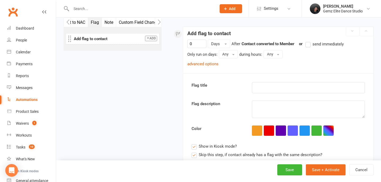
scroll to position [93, 0]
click at [312, 43] on label "send immediately" at bounding box center [324, 44] width 38 height 6
click at [309, 41] on input "send immediately" at bounding box center [306, 41] width 3 height 0
click at [202, 65] on link "advanced options" at bounding box center [202, 63] width 31 height 5
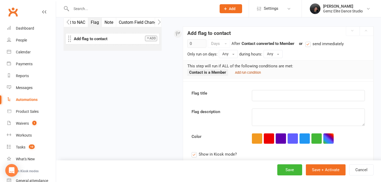
click at [250, 72] on small "Add run condition" at bounding box center [248, 73] width 26 height 4
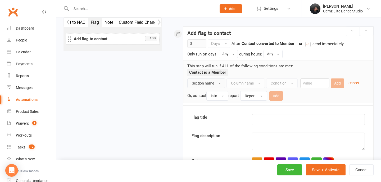
click at [213, 85] on span "Section name" at bounding box center [203, 83] width 22 height 4
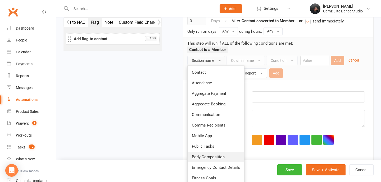
scroll to position [121, 0]
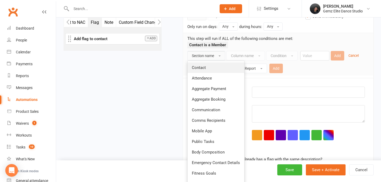
click at [202, 67] on span "Contact" at bounding box center [199, 67] width 14 height 5
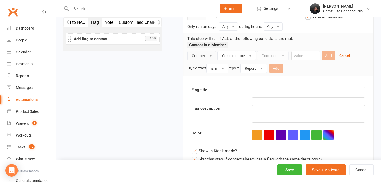
click at [257, 54] on div "Contact Column name Condition Add Cancel Or, contact is in report Report Add" at bounding box center [278, 62] width 182 height 22
click at [247, 55] on button "Column name" at bounding box center [236, 56] width 38 height 10
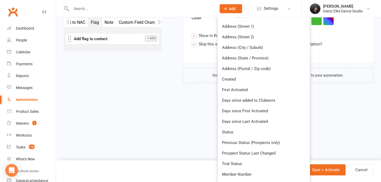
scroll to position [242, 0]
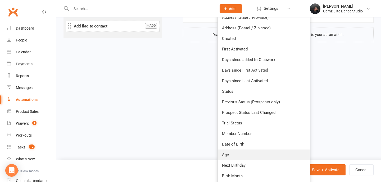
click at [240, 156] on link "Age" at bounding box center [264, 155] width 92 height 11
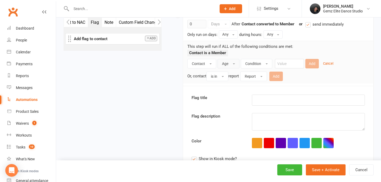
scroll to position [91, 0]
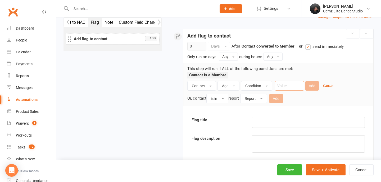
click at [290, 85] on input "number" at bounding box center [289, 86] width 29 height 10
click at [260, 84] on span "Condition" at bounding box center [253, 86] width 16 height 4
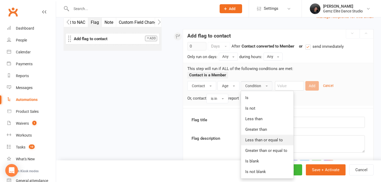
click at [271, 142] on span "Less than or equal to" at bounding box center [264, 140] width 38 height 5
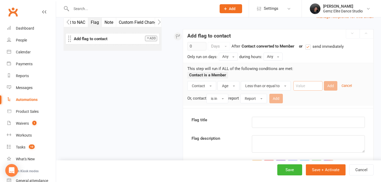
click at [301, 84] on input "number" at bounding box center [307, 86] width 29 height 10
type input "17"
click at [330, 87] on button "Add" at bounding box center [330, 86] width 13 height 10
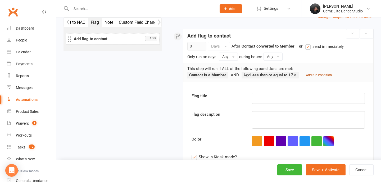
click at [320, 75] on small "Add run condition" at bounding box center [319, 75] width 26 height 4
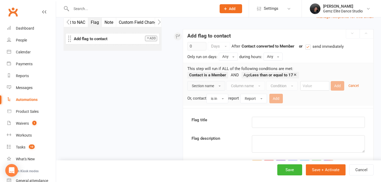
click at [207, 87] on span "Section name" at bounding box center [203, 86] width 22 height 4
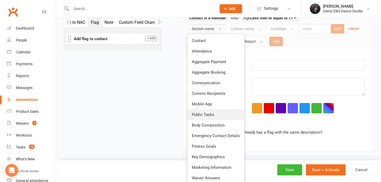
scroll to position [170, 0]
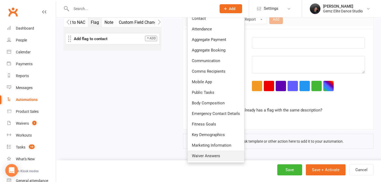
click at [210, 158] on span "Waiver Answers" at bounding box center [206, 156] width 28 height 5
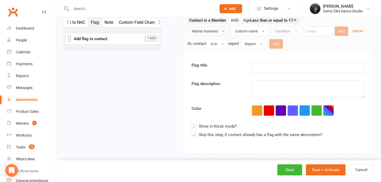
scroll to position [144, 0]
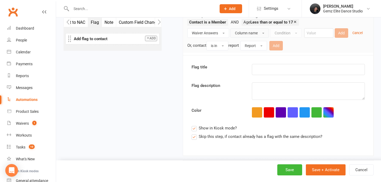
click at [256, 33] on span "Column name" at bounding box center [246, 33] width 23 height 4
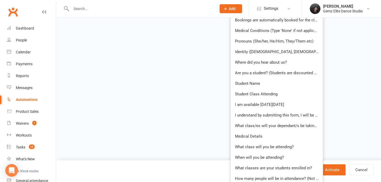
scroll to position [422, 0]
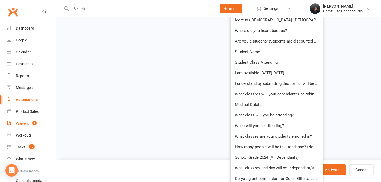
click at [25, 124] on div "Waivers" at bounding box center [22, 123] width 13 height 4
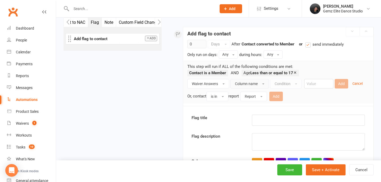
scroll to position [81, 0]
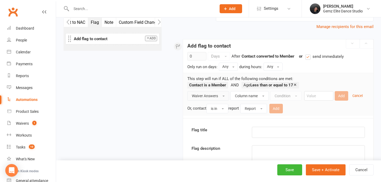
click at [215, 95] on span "Waiver Answers" at bounding box center [205, 96] width 26 height 4
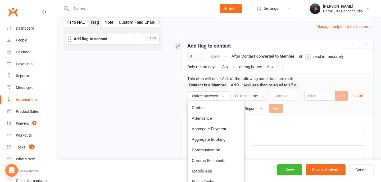
click at [254, 95] on span "Column name" at bounding box center [246, 96] width 23 height 4
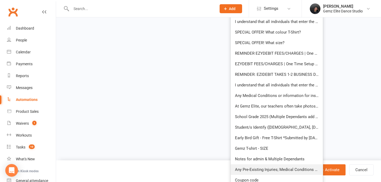
scroll to position [616, 0]
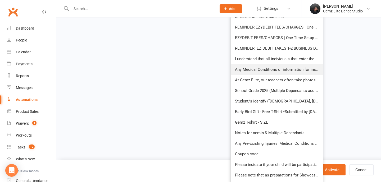
click at [255, 70] on span "Any Medical Conditions or information for instructor/staff?" at bounding box center [287, 69] width 104 height 5
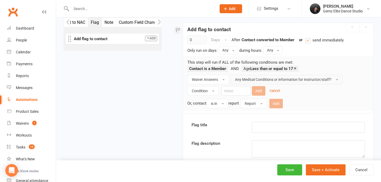
scroll to position [98, 0]
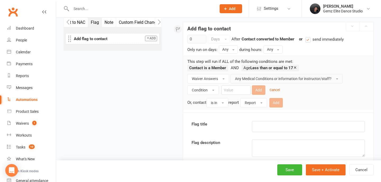
click at [272, 82] on button "Any Medical Conditions or information for instructor/staff?" at bounding box center [286, 79] width 112 height 10
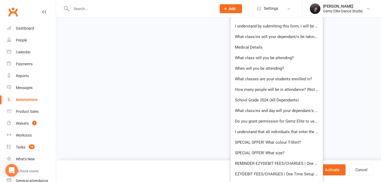
scroll to position [616, 0]
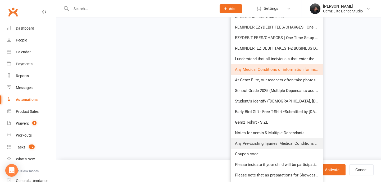
click at [272, 144] on span "Any Pre-Existing Injuries; Medical Conditions or Allergies? (Type 'None' if not…" at bounding box center [313, 143] width 156 height 5
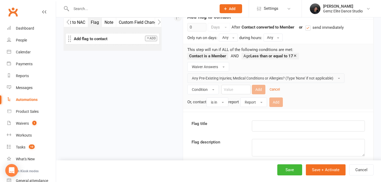
scroll to position [111, 0]
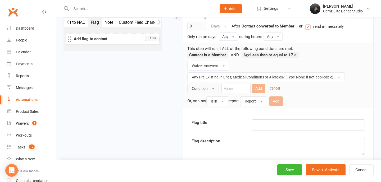
click at [217, 88] on button "Condition" at bounding box center [202, 89] width 31 height 10
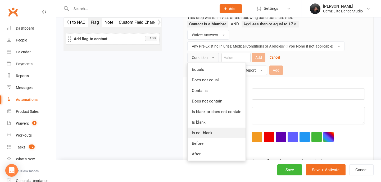
scroll to position [143, 0]
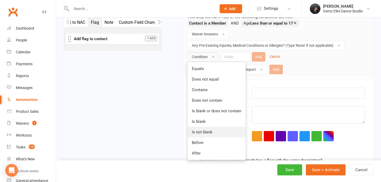
click at [220, 134] on link "Is not blank" at bounding box center [217, 132] width 58 height 11
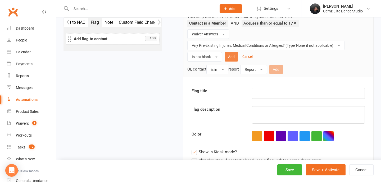
click at [233, 57] on button "Add" at bounding box center [231, 57] width 13 height 10
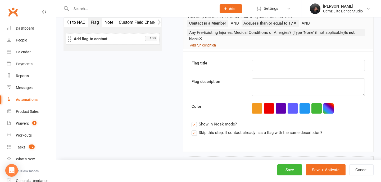
click at [211, 43] on link "Add run condition" at bounding box center [203, 45] width 26 height 5
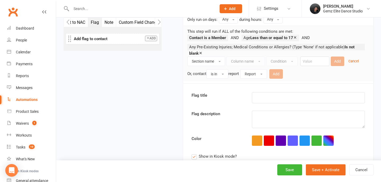
scroll to position [124, 0]
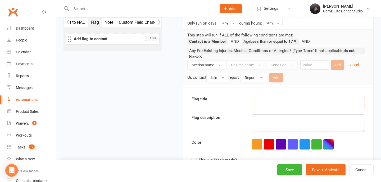
click at [282, 103] on input "text" at bounding box center [308, 101] width 113 height 11
drag, startPoint x: 279, startPoint y: 102, endPoint x: 291, endPoint y: 102, distance: 11.9
click at [291, 102] on input "MEDICAL DETIALS" at bounding box center [308, 101] width 113 height 11
click at [283, 101] on input "MEDICAL DETIALS" at bounding box center [308, 101] width 113 height 11
click at [296, 112] on div "Flag title MEDICAL DETAILS Flag description Color Show in Kiosk mode? Skip this…" at bounding box center [278, 137] width 190 height 101
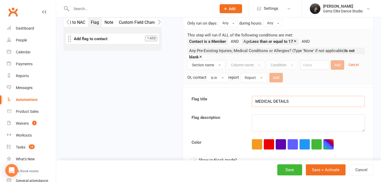
type input "MEDICAL DETAILS"
click at [286, 122] on textarea at bounding box center [308, 123] width 113 height 17
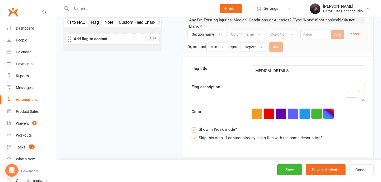
scroll to position [154, 0]
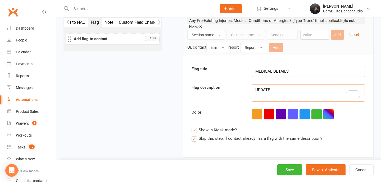
click at [267, 137] on span "Skip this step, if contact already has a flag with the same description?" at bounding box center [261, 138] width 124 height 6
type textarea "UPDATE"
click at [267, 135] on input "Skip this step, if contact already has a flag with the same description?" at bounding box center [257, 135] width 131 height 0
click at [267, 137] on span "Skip this step, if contact already has a flag with the same description?" at bounding box center [261, 138] width 124 height 6
click at [267, 135] on input "Skip this step, if contact already has a flag with the same description?" at bounding box center [257, 135] width 131 height 0
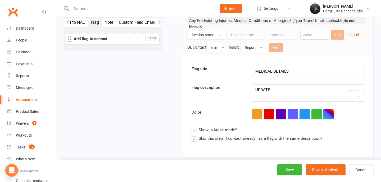
click at [267, 137] on span "Skip this step, if contact already has a flag with the same description?" at bounding box center [261, 138] width 124 height 6
click at [267, 135] on input "Skip this step, if contact already has a flag with the same description?" at bounding box center [257, 135] width 131 height 0
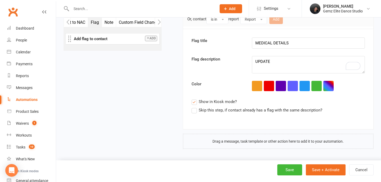
click at [160, 22] on icon "button" at bounding box center [159, 22] width 3 height 6
click at [160, 22] on icon "button" at bounding box center [159, 22] width 3 height 5
click at [152, 57] on div "Email SMS Push Notification Email User Task Portal Membership Workout Mobile Ap…" at bounding box center [113, 38] width 106 height 42
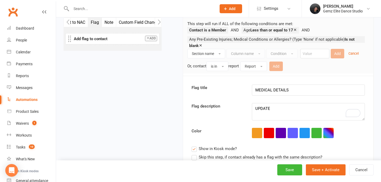
scroll to position [118, 0]
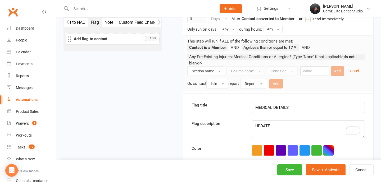
click at [69, 22] on icon "button" at bounding box center [67, 22] width 3 height 6
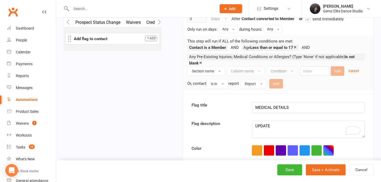
click at [161, 25] on button "button" at bounding box center [158, 22] width 7 height 9
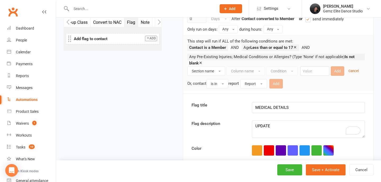
click at [161, 25] on button "button" at bounding box center [158, 22] width 7 height 9
click at [158, 21] on icon "button" at bounding box center [159, 22] width 3 height 6
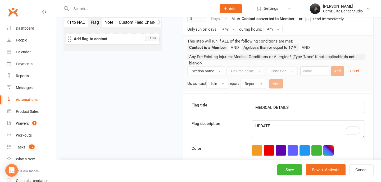
click at [158, 21] on icon "button" at bounding box center [159, 22] width 3 height 6
click at [70, 22] on button "button" at bounding box center [67, 22] width 7 height 9
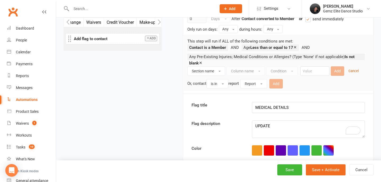
click at [70, 22] on button "button" at bounding box center [67, 22] width 7 height 9
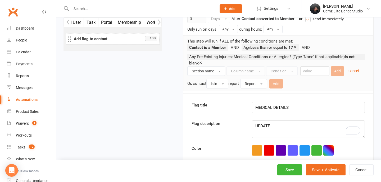
click at [70, 22] on button "button" at bounding box center [67, 22] width 7 height 9
click at [161, 21] on button "button" at bounding box center [158, 22] width 7 height 9
click at [128, 22] on button "Task" at bounding box center [125, 22] width 15 height 9
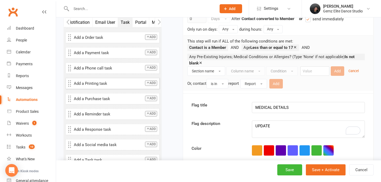
scroll to position [165, 0]
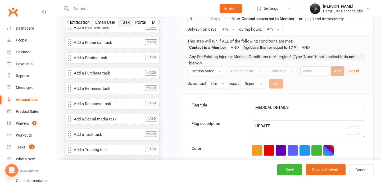
click at [149, 135] on icon "button" at bounding box center [147, 133] width 3 height 3
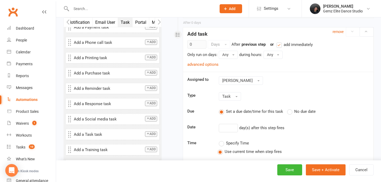
scroll to position [295, 0]
click at [250, 81] on span "[PERSON_NAME]" at bounding box center [237, 79] width 30 height 5
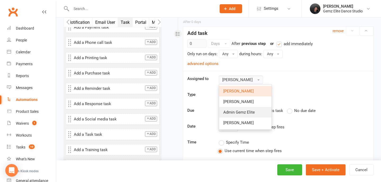
click at [244, 113] on span "Admin Gemz Elite" at bounding box center [238, 112] width 31 height 5
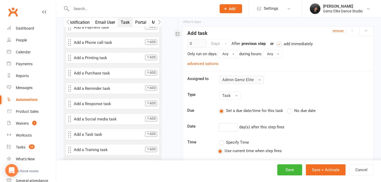
click at [294, 110] on span "No due date" at bounding box center [304, 111] width 21 height 6
click at [290, 108] on input "No due date" at bounding box center [288, 108] width 3 height 0
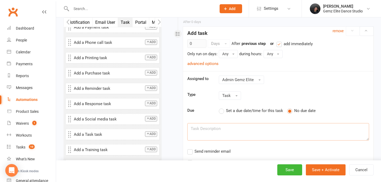
click at [257, 130] on textarea at bounding box center [278, 131] width 182 height 17
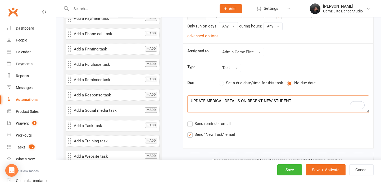
scroll to position [323, 0]
type textarea "UPDATE MEDICAL DETAILS ON THE RECENT NEW STUDENT"
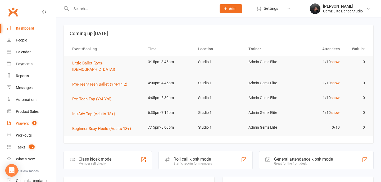
click at [17, 126] on link "Waivers 1" at bounding box center [31, 124] width 49 height 12
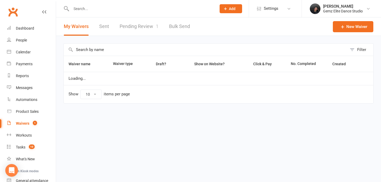
select select "100"
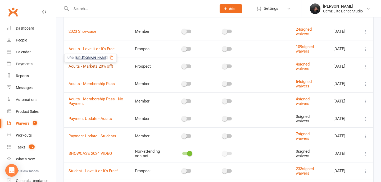
scroll to position [140, 0]
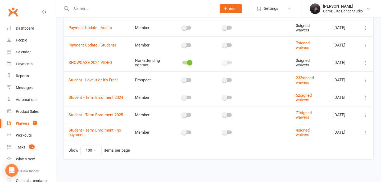
click at [367, 98] on icon at bounding box center [365, 97] width 5 height 5
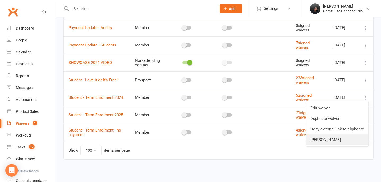
click at [338, 142] on link "[PERSON_NAME]" at bounding box center [337, 140] width 62 height 11
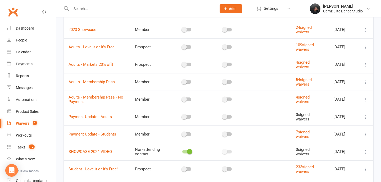
scroll to position [65, 0]
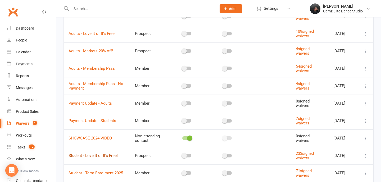
click at [108, 154] on link "Student - Love it or It's Free!" at bounding box center [93, 155] width 49 height 5
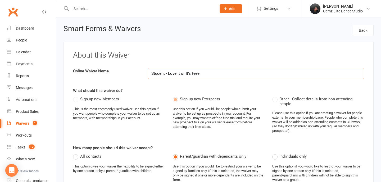
select select "applies_to_all_signees"
select select "copy_answers_for_all_signees"
select select "select"
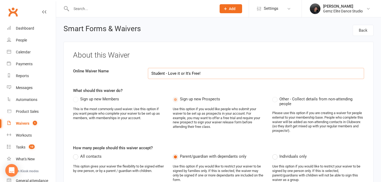
select select "select"
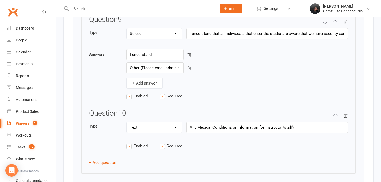
scroll to position [1693, 0]
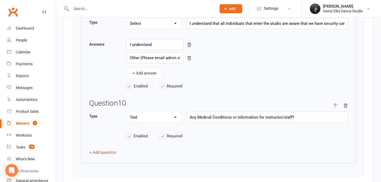
select select "100"
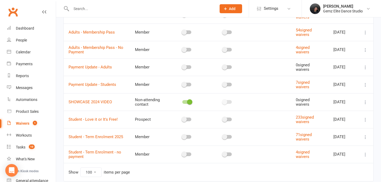
scroll to position [123, 0]
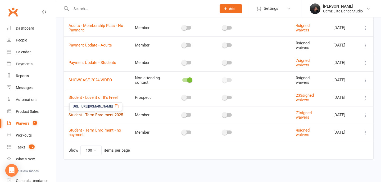
click at [103, 116] on link "Student - Term Enrolment 2025" at bounding box center [96, 115] width 54 height 5
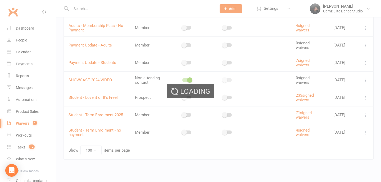
select select "applies_to_dependant_signees"
select select "select"
select select "applies_to_dependant_signees"
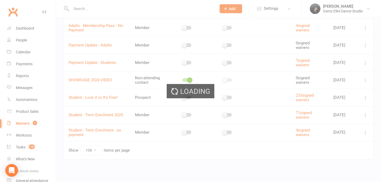
select select "checkbox"
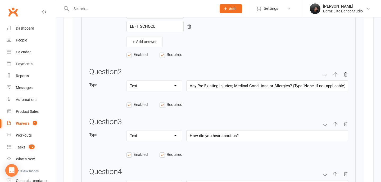
scroll to position [1096, 0]
click at [166, 104] on label "Required" at bounding box center [175, 105] width 33 height 6
click at [166, 102] on input "Required" at bounding box center [175, 102] width 33 height 0
click at [170, 105] on span "Required" at bounding box center [175, 105] width 16 height 6
click at [170, 102] on input "Required" at bounding box center [175, 102] width 33 height 0
